Goal: Navigation & Orientation: Find specific page/section

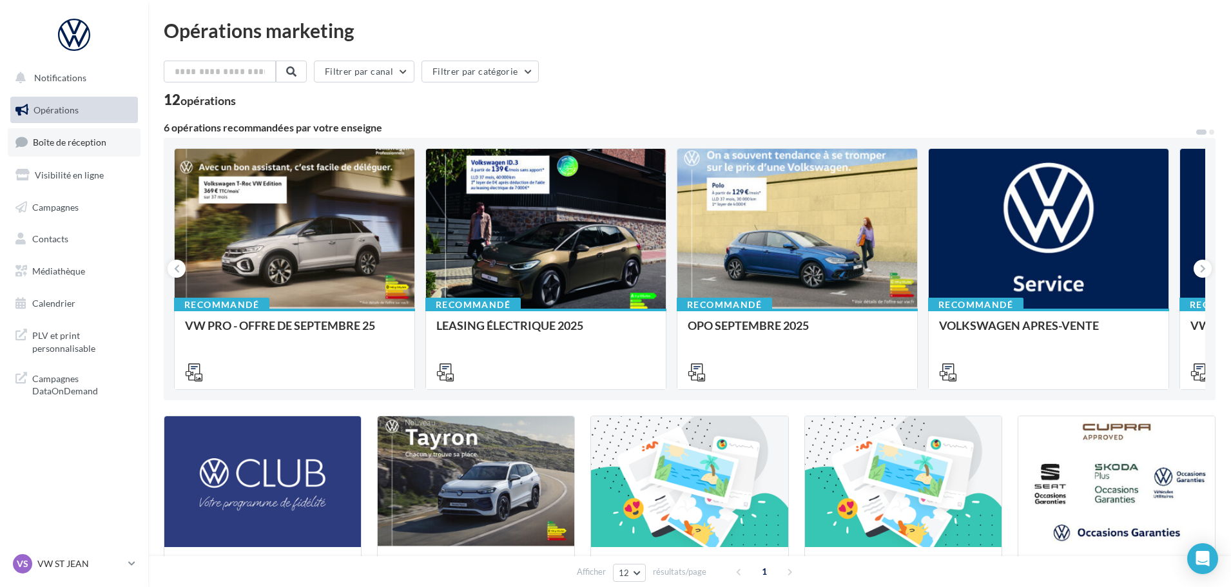
click at [96, 144] on span "Boîte de réception" at bounding box center [69, 142] width 73 height 11
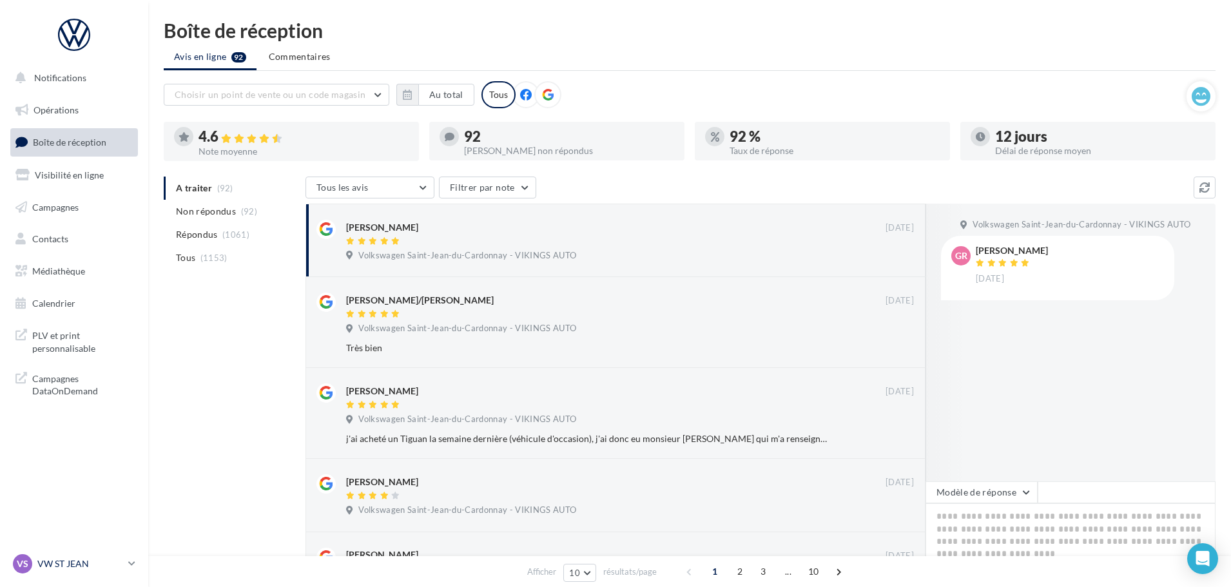
click at [75, 560] on p "VW ST JEAN" at bounding box center [80, 563] width 86 height 13
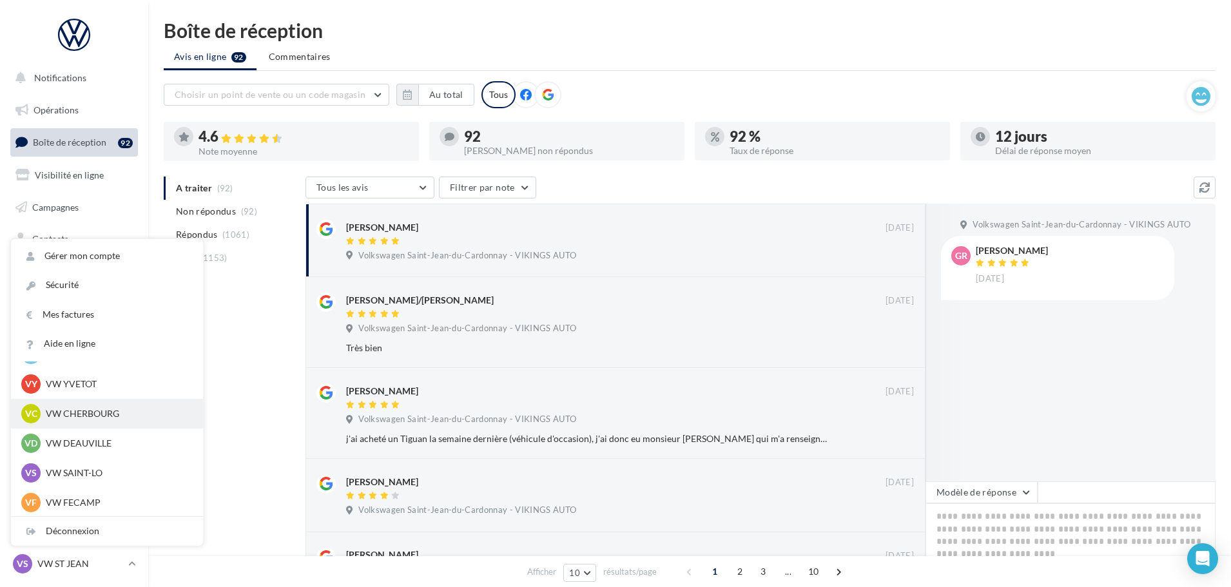
scroll to position [129, 0]
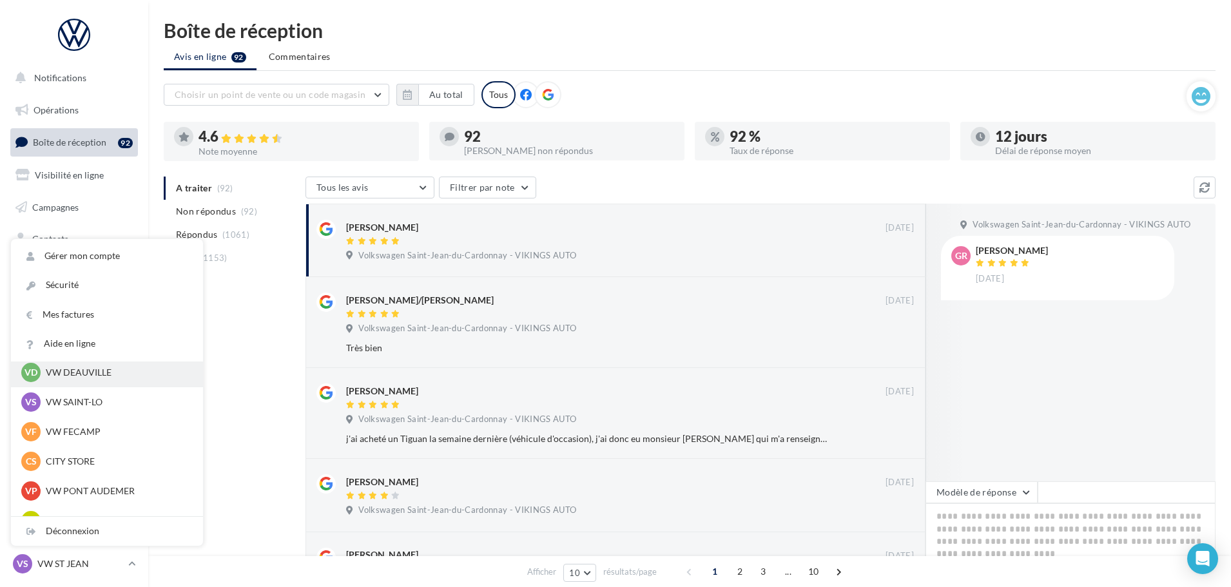
click at [76, 376] on p "VW DEAUVILLE" at bounding box center [117, 372] width 142 height 13
